Goal: Task Accomplishment & Management: Manage account settings

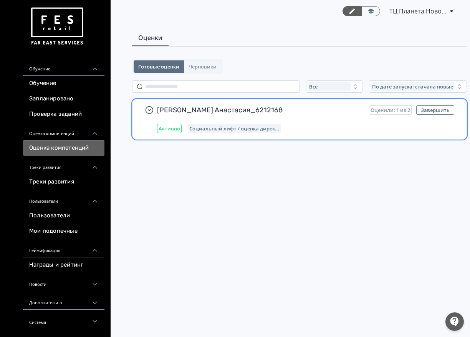
click at [181, 109] on span "[PERSON_NAME] Анастасия_6212168" at bounding box center [260, 109] width 206 height 9
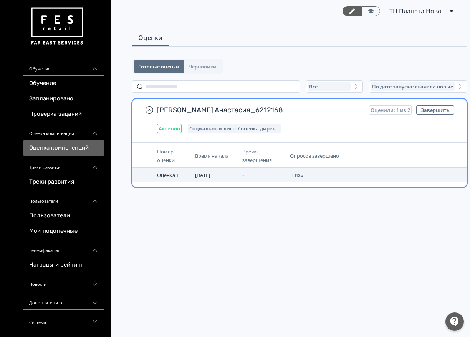
click at [303, 178] on div "1 из 2" at bounding box center [297, 175] width 15 height 8
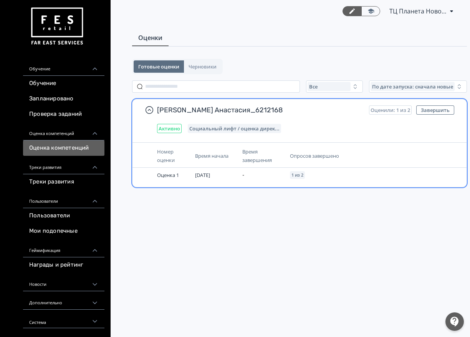
click at [191, 108] on span "[PERSON_NAME] Анастасия_6212168" at bounding box center [260, 109] width 206 height 9
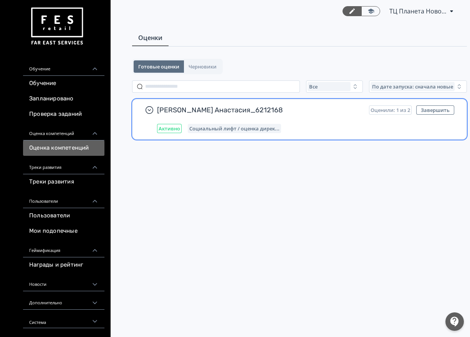
click at [166, 131] on div "Активно" at bounding box center [169, 128] width 25 height 9
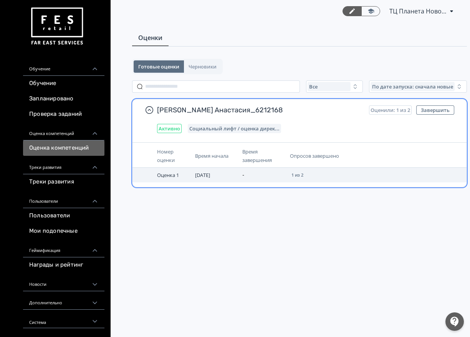
click at [168, 176] on span "Оценка 1" at bounding box center [168, 174] width 22 height 7
click at [304, 173] on div "1 из 2" at bounding box center [297, 175] width 15 height 8
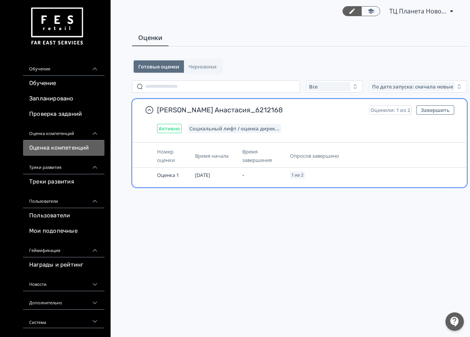
click at [385, 108] on span "Оценили: 1 из 2" at bounding box center [391, 110] width 40 height 6
click at [440, 109] on button "Завершить" at bounding box center [435, 109] width 38 height 9
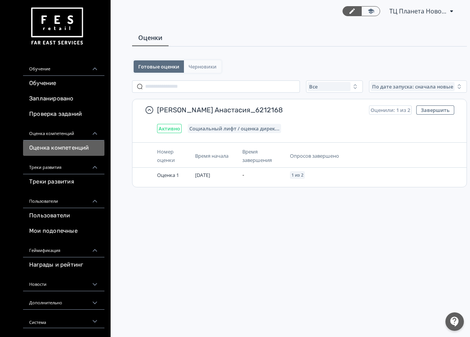
click at [200, 68] on span "Черновики" at bounding box center [203, 66] width 28 height 6
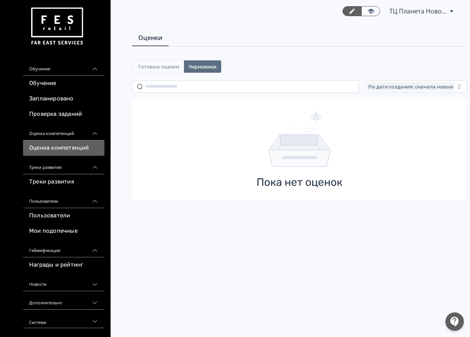
click at [161, 66] on span "Готовые оценки" at bounding box center [158, 66] width 41 height 6
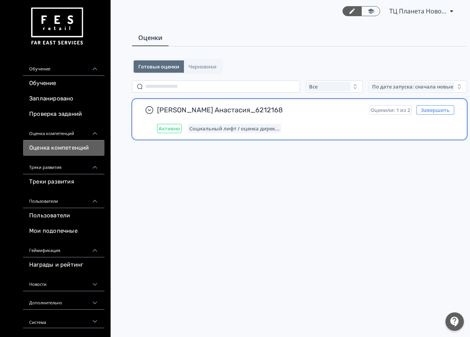
click at [436, 111] on button "Завершить" at bounding box center [435, 109] width 38 height 9
click at [240, 128] on span "Социальный лифт / оценка дирек..." at bounding box center [234, 128] width 90 height 6
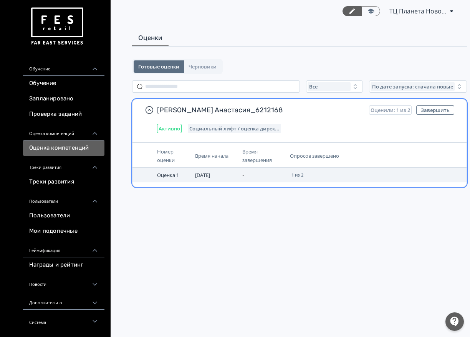
click at [298, 176] on span "1 из 2" at bounding box center [298, 175] width 12 height 5
click at [177, 175] on span "Оценка 1" at bounding box center [168, 174] width 22 height 7
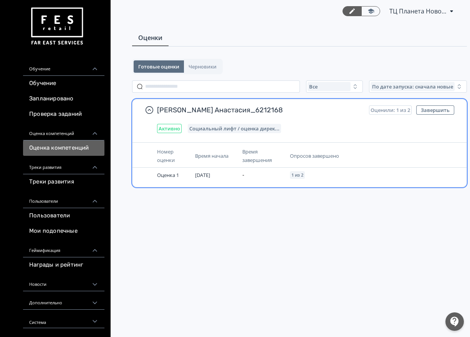
click at [246, 125] on div "Социальный лифт / оценка дирек..." at bounding box center [234, 128] width 93 height 9
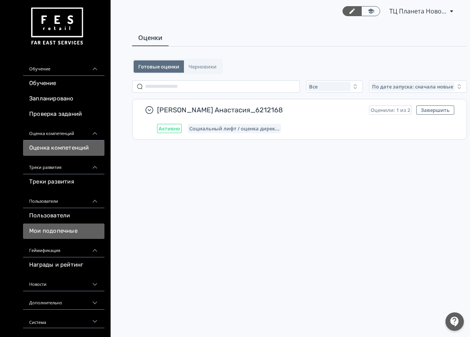
click at [78, 231] on link "Мои подопечные" at bounding box center [63, 230] width 81 height 15
